Goal: Ask a question: Ask a question

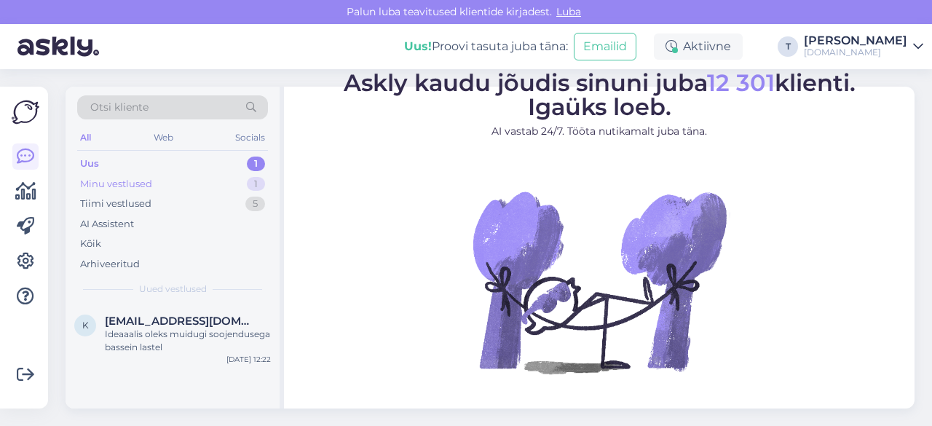
click at [184, 181] on div "Minu vestlused 1" at bounding box center [172, 184] width 191 height 20
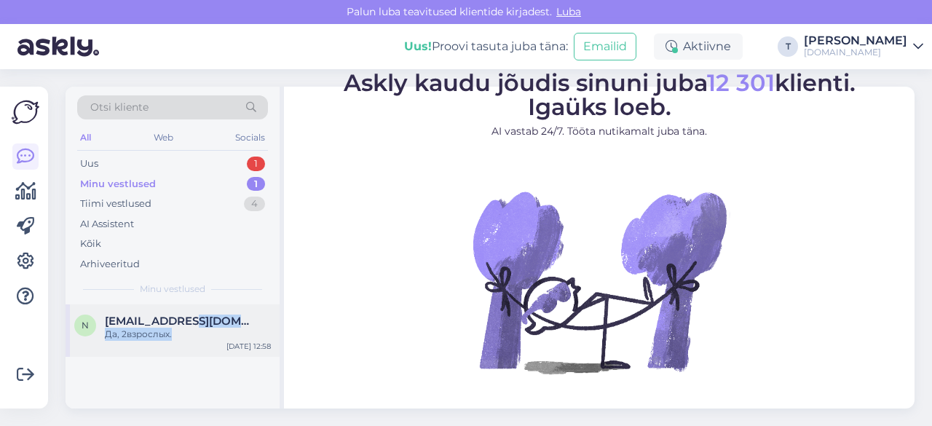
click at [192, 327] on div "[EMAIL_ADDRESS][DOMAIN_NAME] Да, 2взрослых." at bounding box center [188, 327] width 166 height 26
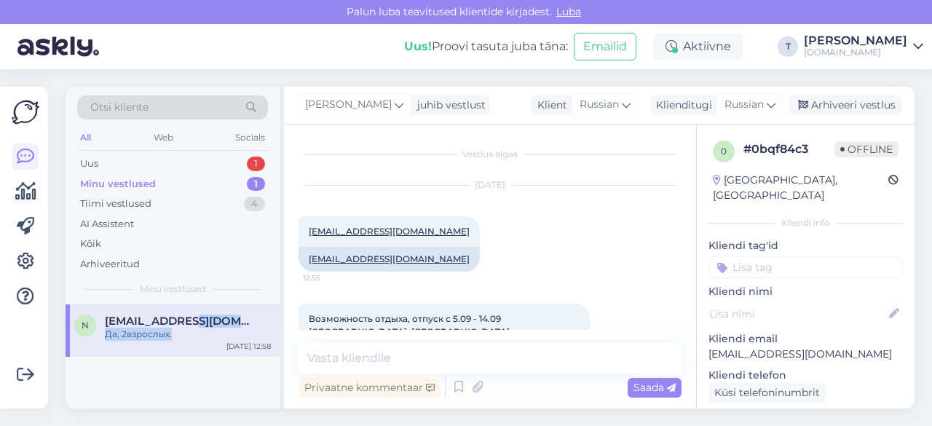
scroll to position [132, 0]
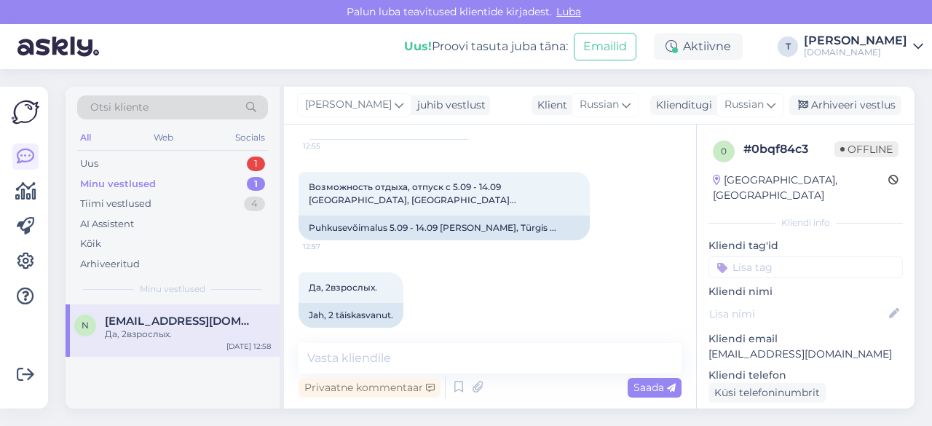
click at [772, 347] on p "[EMAIL_ADDRESS][DOMAIN_NAME]" at bounding box center [805, 354] width 194 height 15
copy p "[EMAIL_ADDRESS][DOMAIN_NAME]"
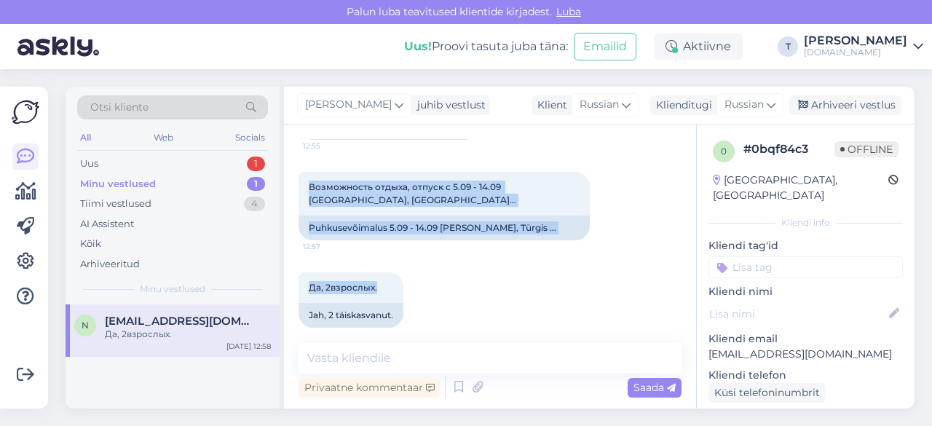
drag, startPoint x: 386, startPoint y: 273, endPoint x: 290, endPoint y: 168, distance: 142.2
click at [290, 168] on div "Vestlus algas [DATE] [EMAIL_ADDRESS][DOMAIN_NAME] 12:55 [EMAIL_ADDRESS][DOMAIN_…" at bounding box center [490, 266] width 412 height 284
drag, startPoint x: 537, startPoint y: 213, endPoint x: 500, endPoint y: 186, distance: 46.3
click at [500, 186] on span "Возможность отдыха, отпуск с 5.09 - 14.09 [GEOGRAPHIC_DATA], [GEOGRAPHIC_DATA].…" at bounding box center [412, 193] width 207 height 24
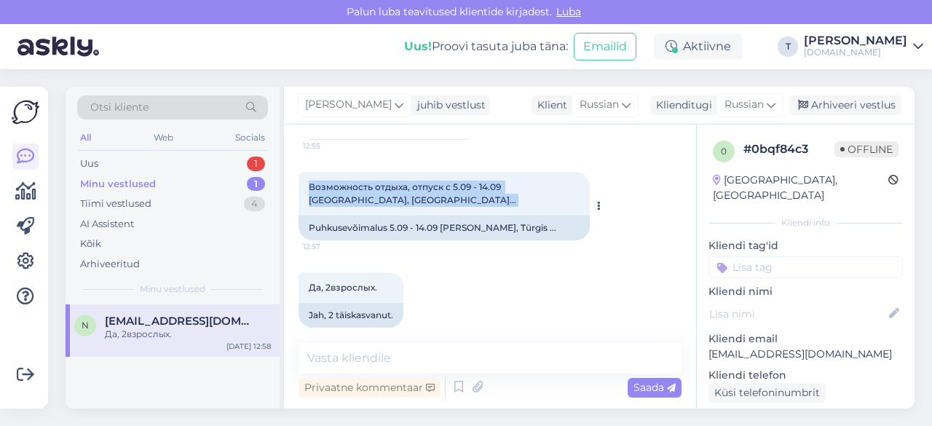
click at [500, 186] on span "Возможность отдыха, отпуск с 5.09 - 14.09 [GEOGRAPHIC_DATA], [GEOGRAPHIC_DATA].…" at bounding box center [412, 193] width 207 height 24
click at [504, 186] on span "Возможность отдыха, отпуск с 5.09 - 14.09 [GEOGRAPHIC_DATA], [GEOGRAPHIC_DATA].…" at bounding box center [412, 193] width 207 height 24
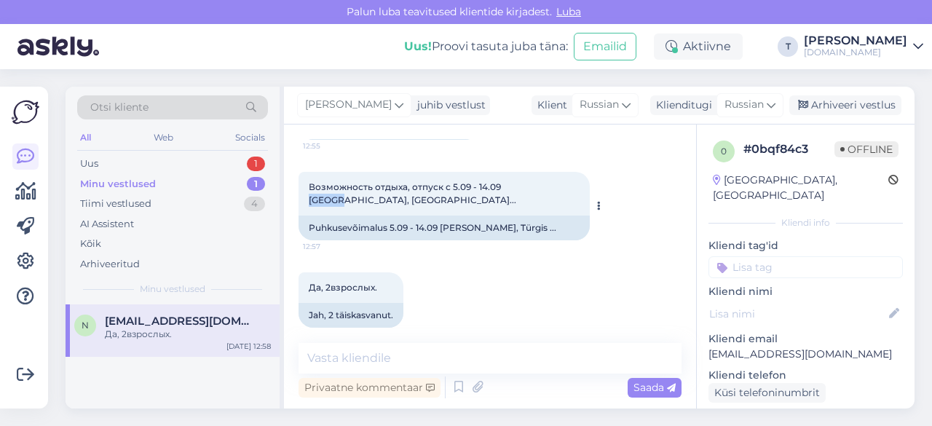
click at [504, 186] on span "Возможность отдыха, отпуск с 5.09 - 14.09 [GEOGRAPHIC_DATA], [GEOGRAPHIC_DATA].…" at bounding box center [412, 193] width 207 height 24
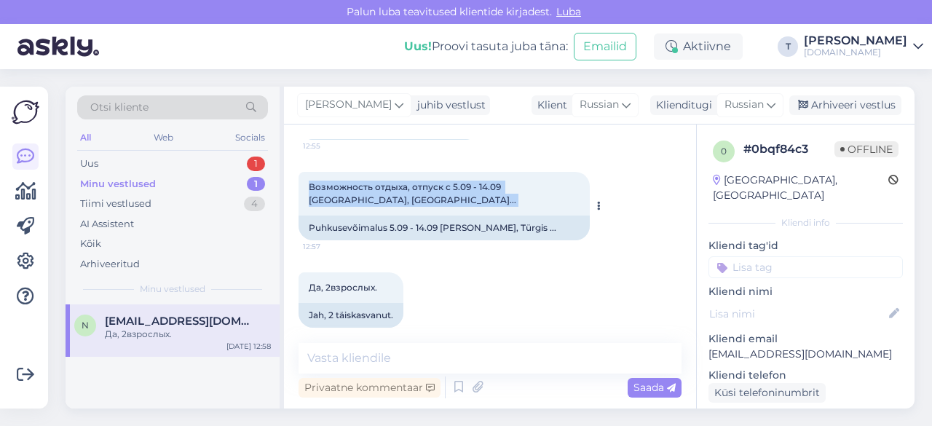
click at [504, 186] on span "Возможность отдыха, отпуск с 5.09 - 14.09 [GEOGRAPHIC_DATA], [GEOGRAPHIC_DATA].…" at bounding box center [412, 193] width 207 height 24
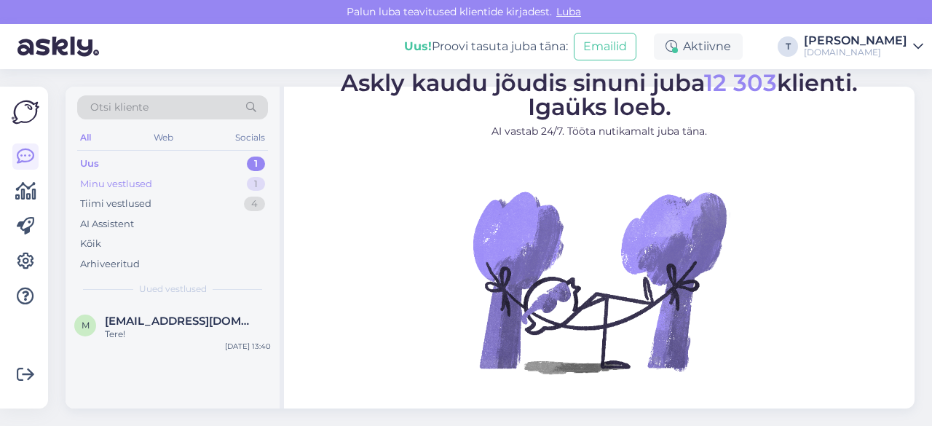
click at [170, 183] on div "Minu vestlused 1" at bounding box center [172, 184] width 191 height 20
click at [162, 328] on div "Да, 2взрослых." at bounding box center [188, 334] width 166 height 13
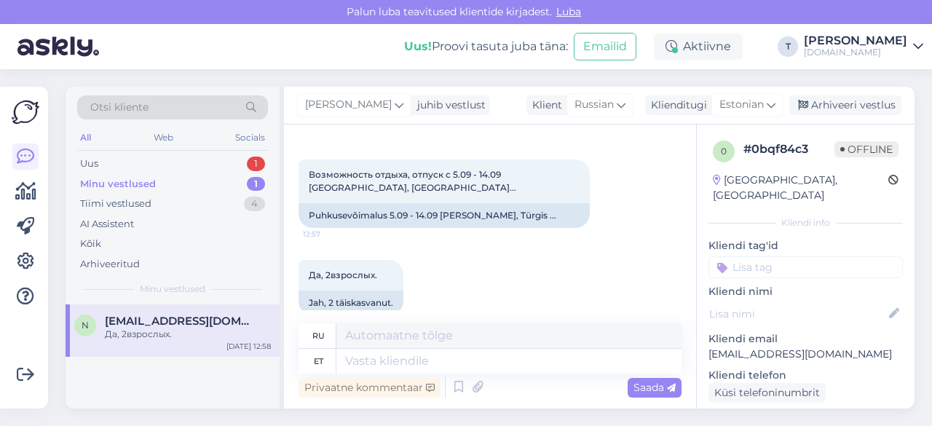
scroll to position [151, 0]
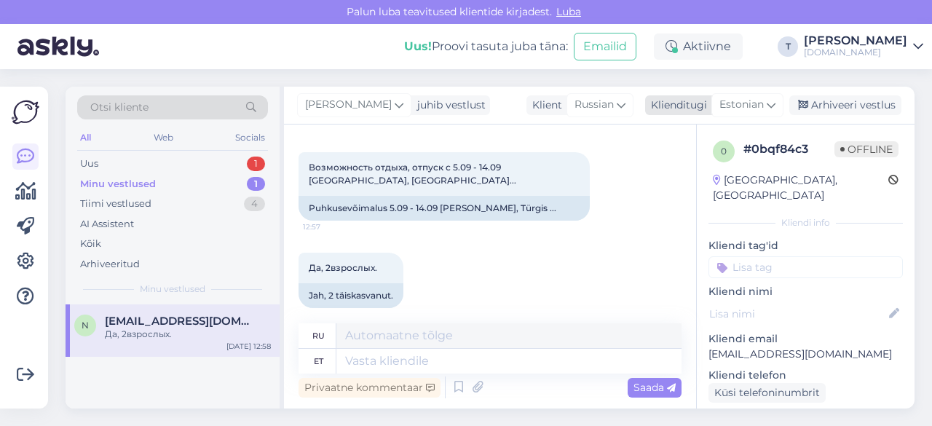
click at [743, 108] on span "Estonian" at bounding box center [741, 105] width 44 height 16
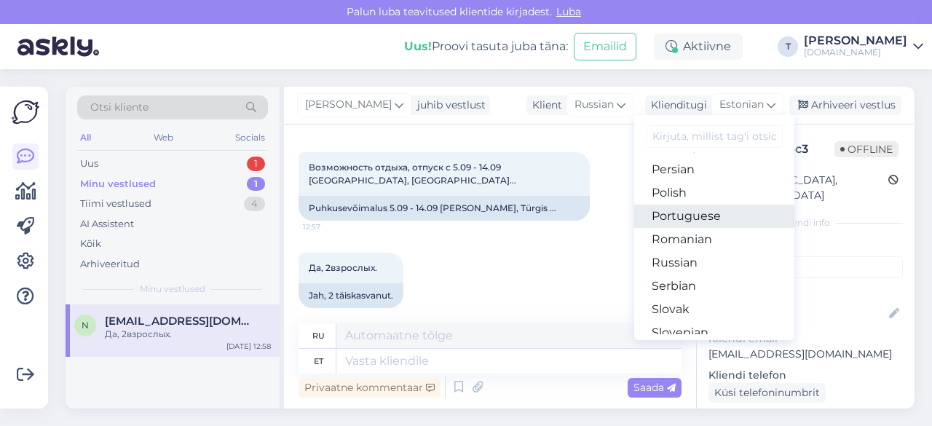
scroll to position [510, 0]
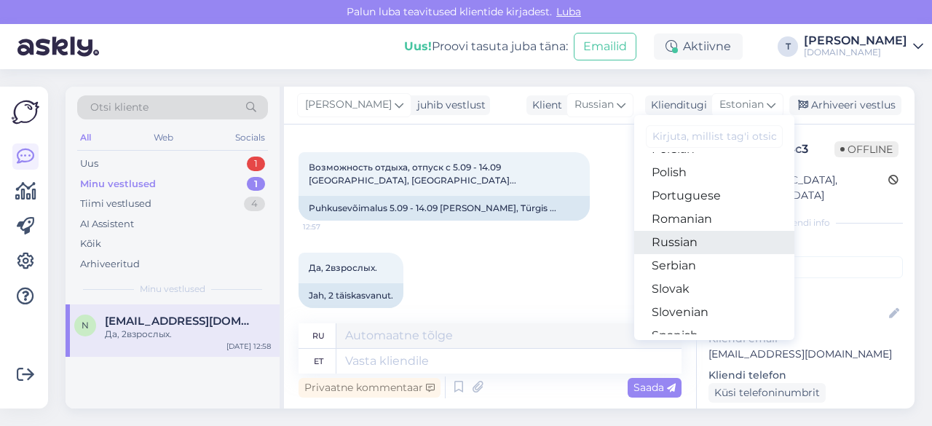
click at [683, 245] on link "Russian" at bounding box center [714, 242] width 160 height 23
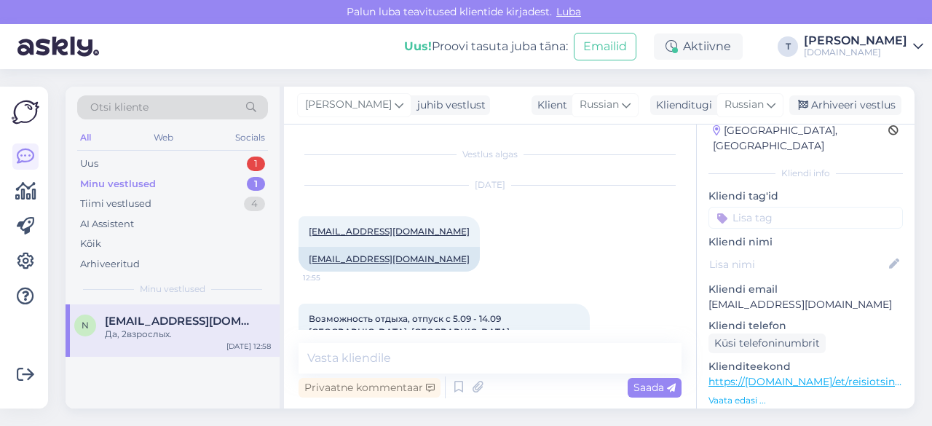
scroll to position [73, 0]
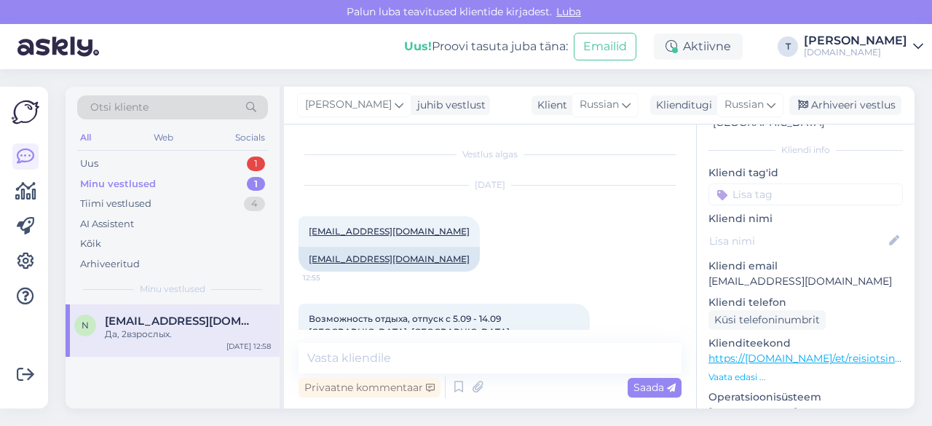
click at [735, 371] on p "Vaata edasi ..." at bounding box center [805, 377] width 194 height 13
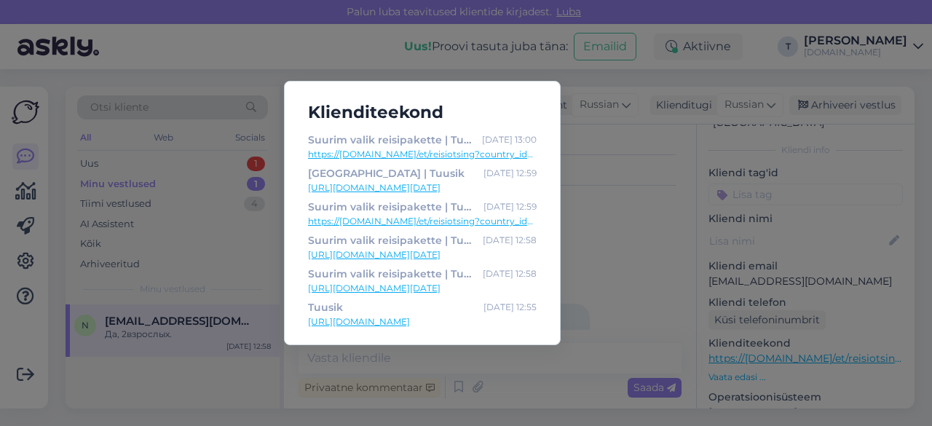
click at [633, 221] on div "Klienditeekond Suurim valik reisipakette | Tuusik Aug 30 13:00 https://tuusik.e…" at bounding box center [466, 213] width 932 height 426
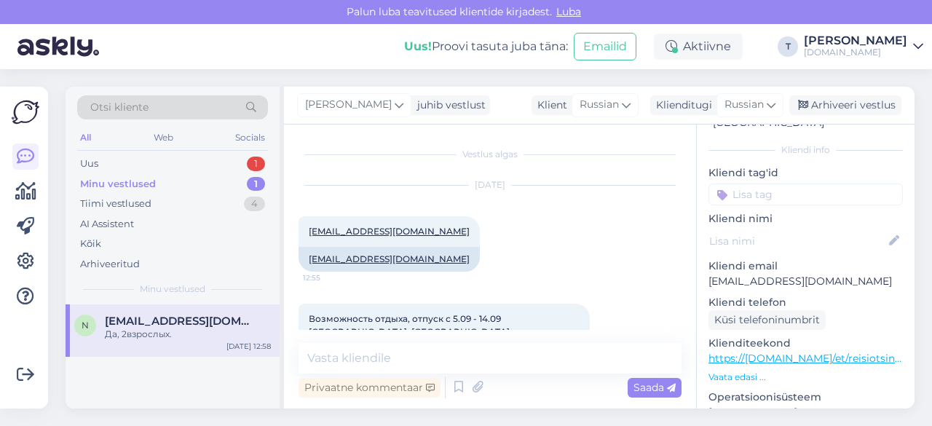
scroll to position [132, 0]
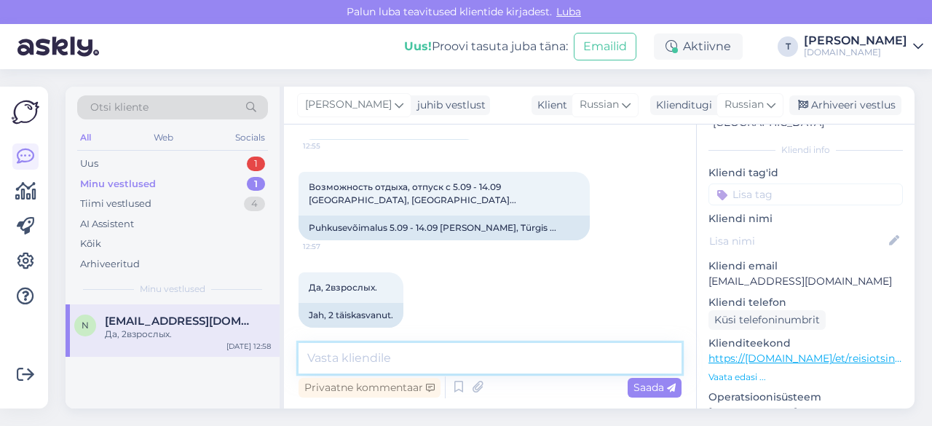
click at [413, 352] on textarea at bounding box center [489, 358] width 383 height 31
